Goal: Task Accomplishment & Management: Use online tool/utility

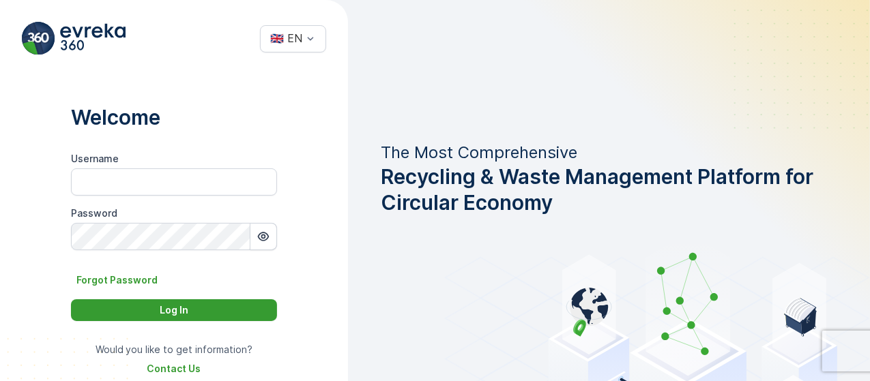
type input "TC.main"
click at [237, 313] on div "Log In" at bounding box center [174, 311] width 190 height 14
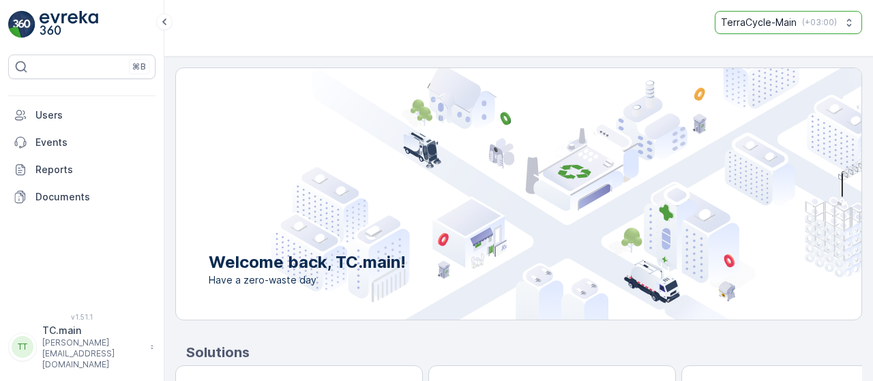
click at [767, 23] on p "TerraCycle-Main" at bounding box center [759, 23] width 76 height 14
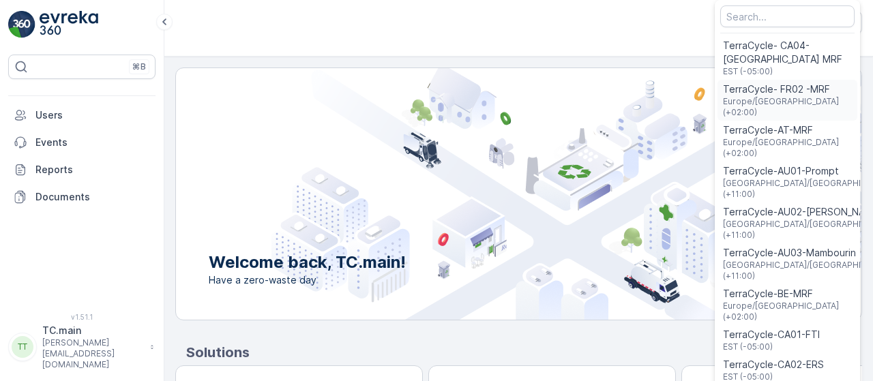
click at [795, 87] on span "TerraCycle- FR02 -MRF" at bounding box center [787, 90] width 129 height 14
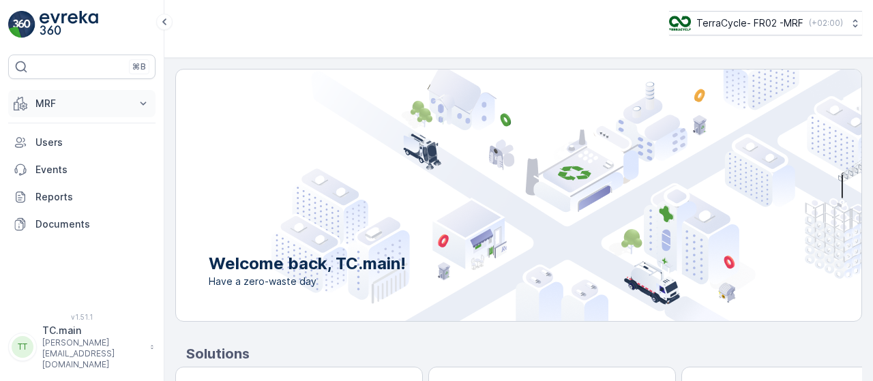
click at [140, 98] on icon at bounding box center [143, 104] width 14 height 14
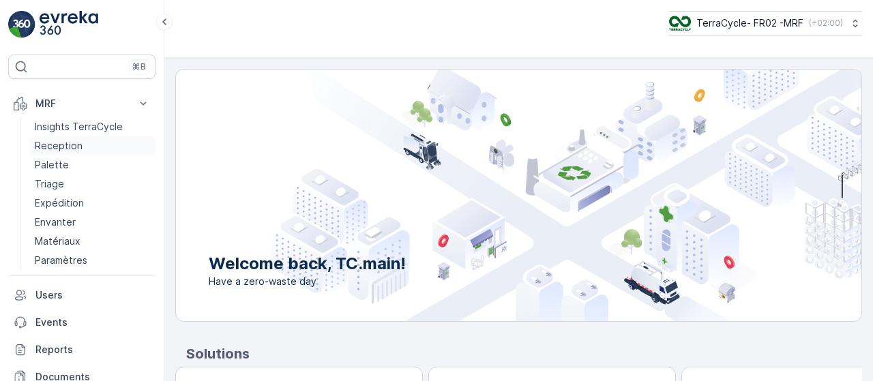
click at [63, 146] on p "Reception" at bounding box center [59, 146] width 48 height 14
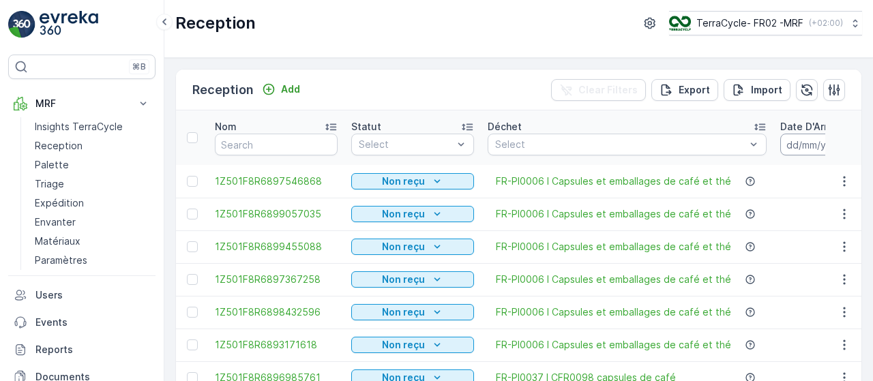
click at [790, 140] on input at bounding box center [826, 145] width 93 height 22
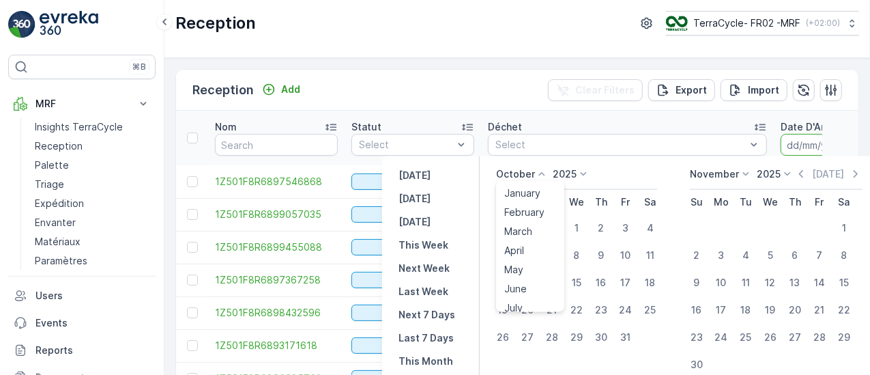
click at [520, 171] on p "October" at bounding box center [515, 174] width 39 height 14
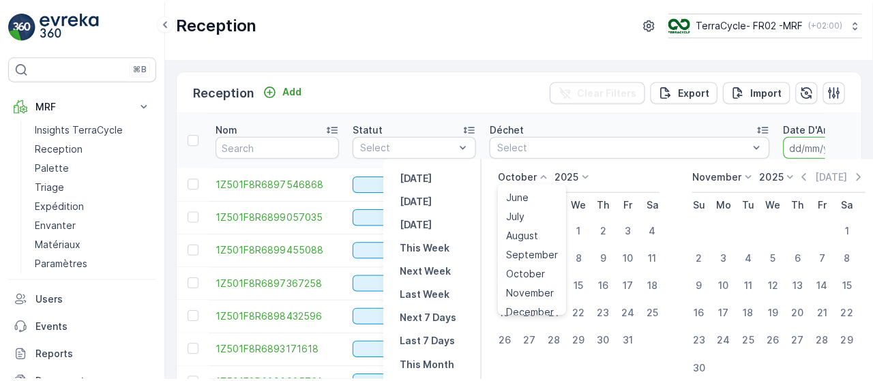
scroll to position [104, 0]
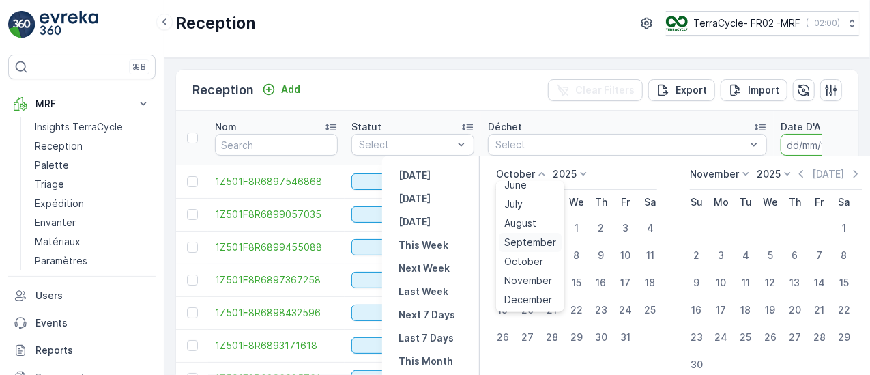
click at [541, 237] on span "September" at bounding box center [530, 242] width 52 height 14
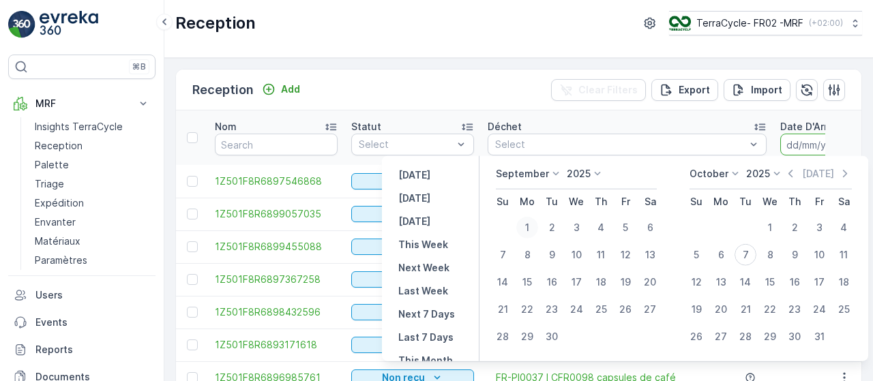
drag, startPoint x: 536, startPoint y: 223, endPoint x: 527, endPoint y: 226, distance: 9.9
click at [531, 226] on div "1" at bounding box center [527, 228] width 22 height 22
type input "01.09.2025"
click at [729, 174] on icon at bounding box center [736, 174] width 14 height 14
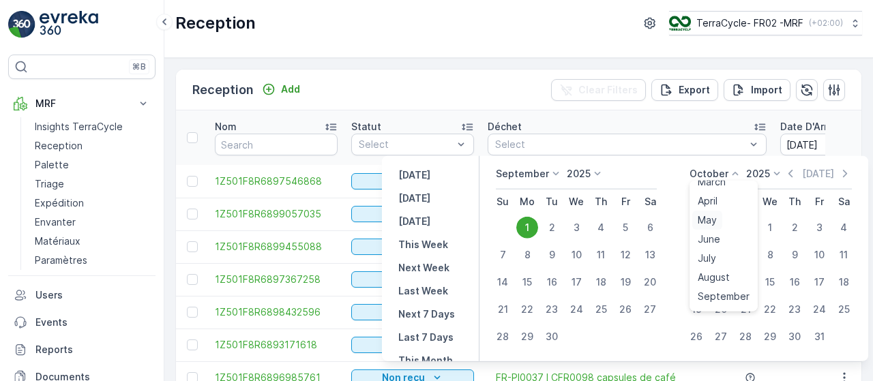
scroll to position [68, 0]
click at [722, 274] on span "September" at bounding box center [724, 278] width 52 height 14
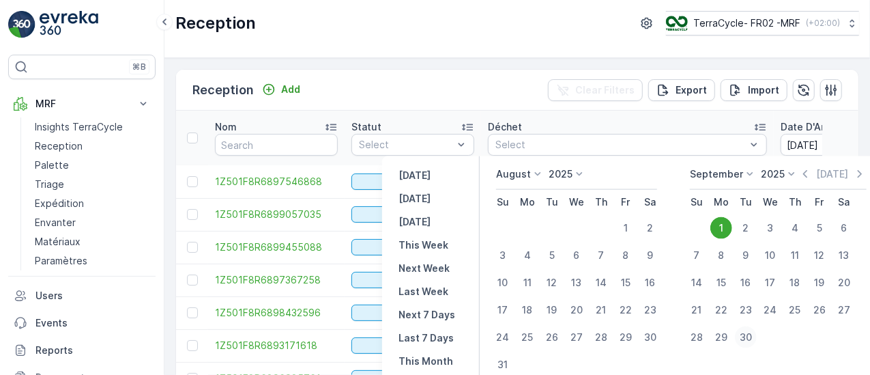
click at [744, 338] on div "30" at bounding box center [746, 337] width 22 height 22
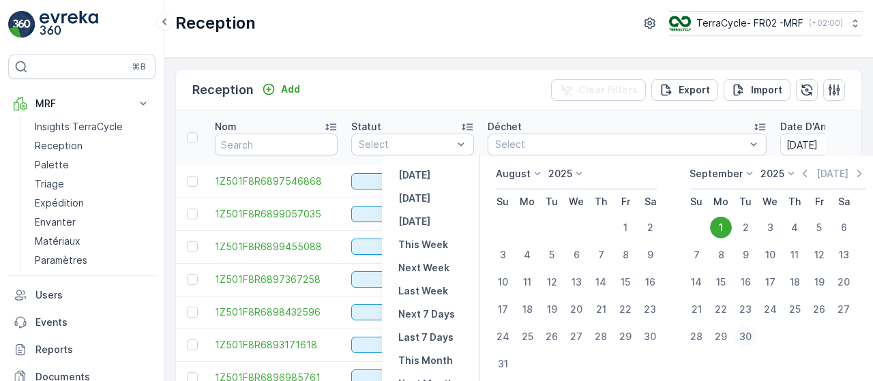
type input "30.09.2025"
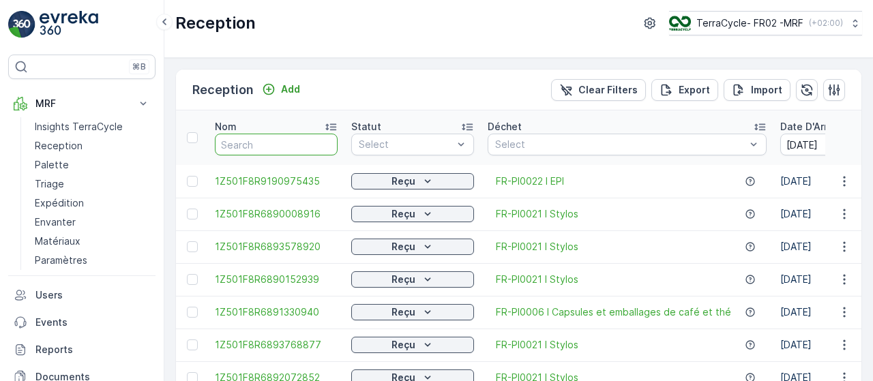
click at [294, 147] on input "text" at bounding box center [276, 145] width 123 height 22
type input "62"
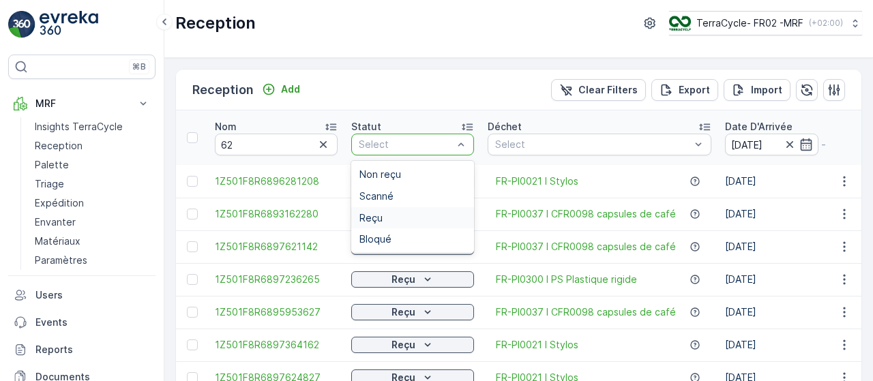
click at [377, 221] on span "Reçu" at bounding box center [371, 218] width 23 height 11
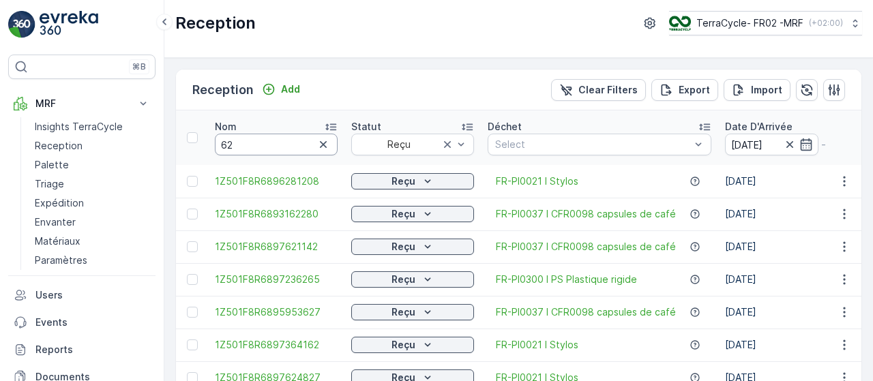
click at [280, 144] on input "62" at bounding box center [276, 145] width 123 height 22
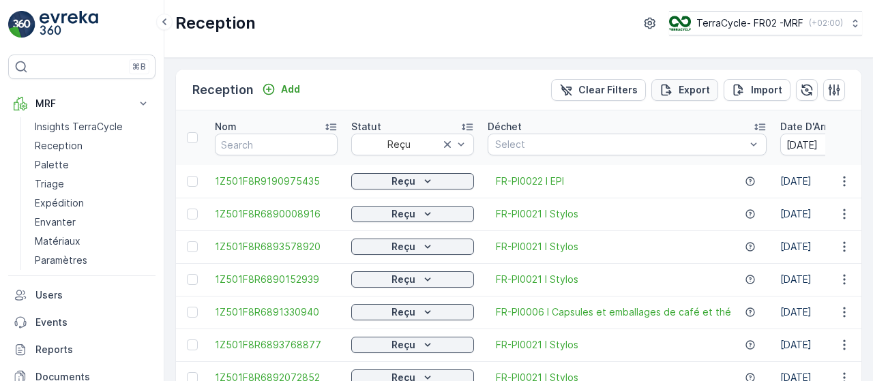
click at [694, 87] on p "Export" at bounding box center [694, 90] width 31 height 14
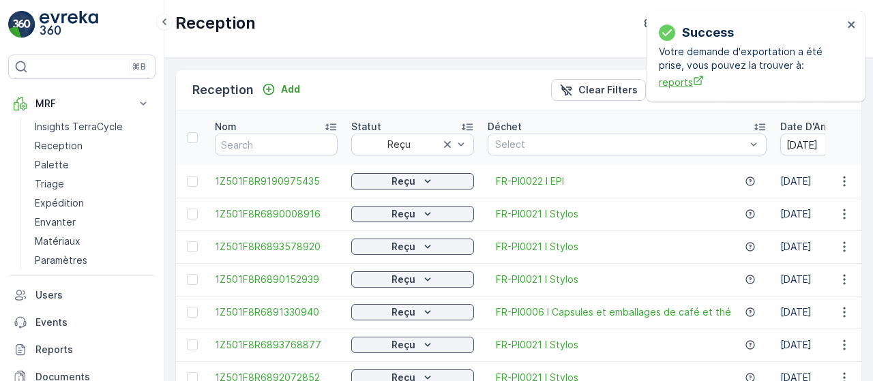
click at [681, 81] on span "reports" at bounding box center [751, 82] width 184 height 14
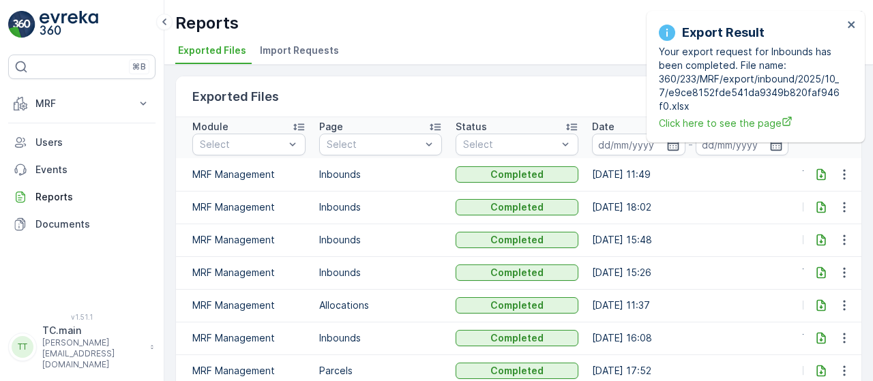
click at [815, 170] on icon at bounding box center [822, 175] width 14 height 14
